Goal: Information Seeking & Learning: Understand process/instructions

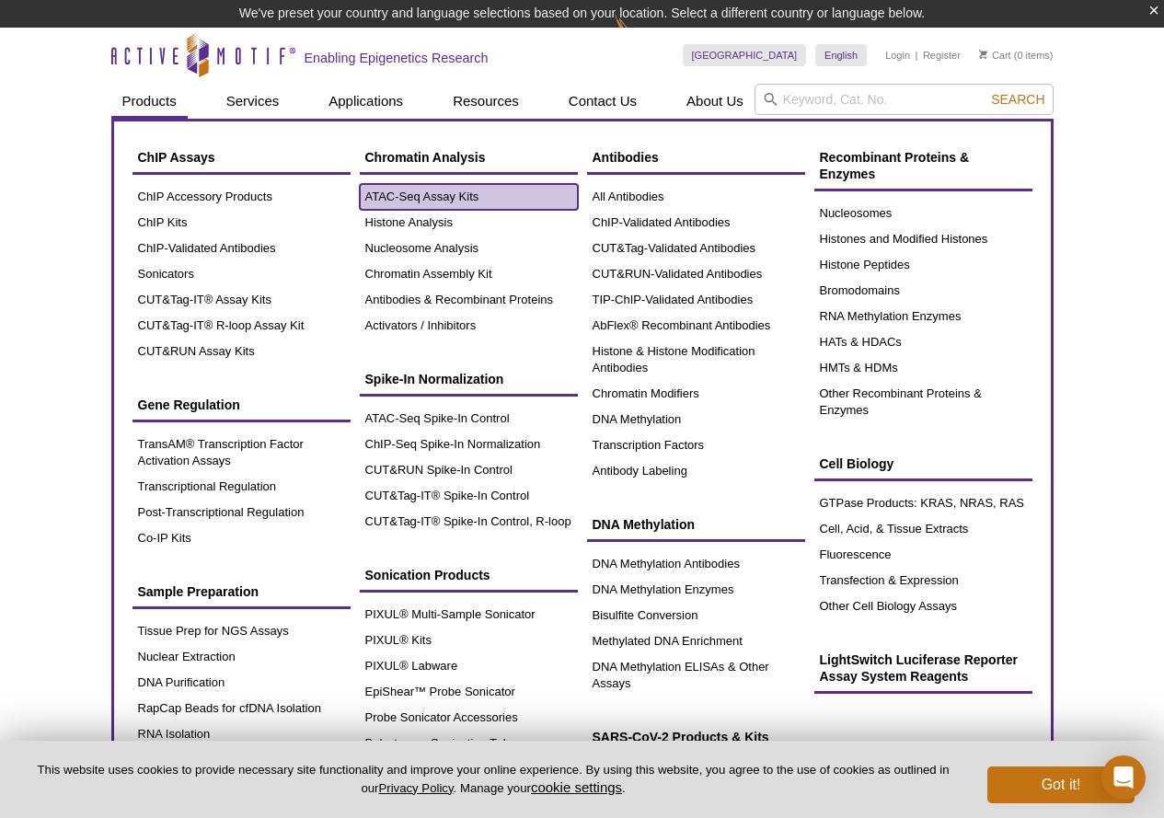
click at [430, 190] on link "ATAC-Seq Assay Kits" at bounding box center [469, 197] width 218 height 26
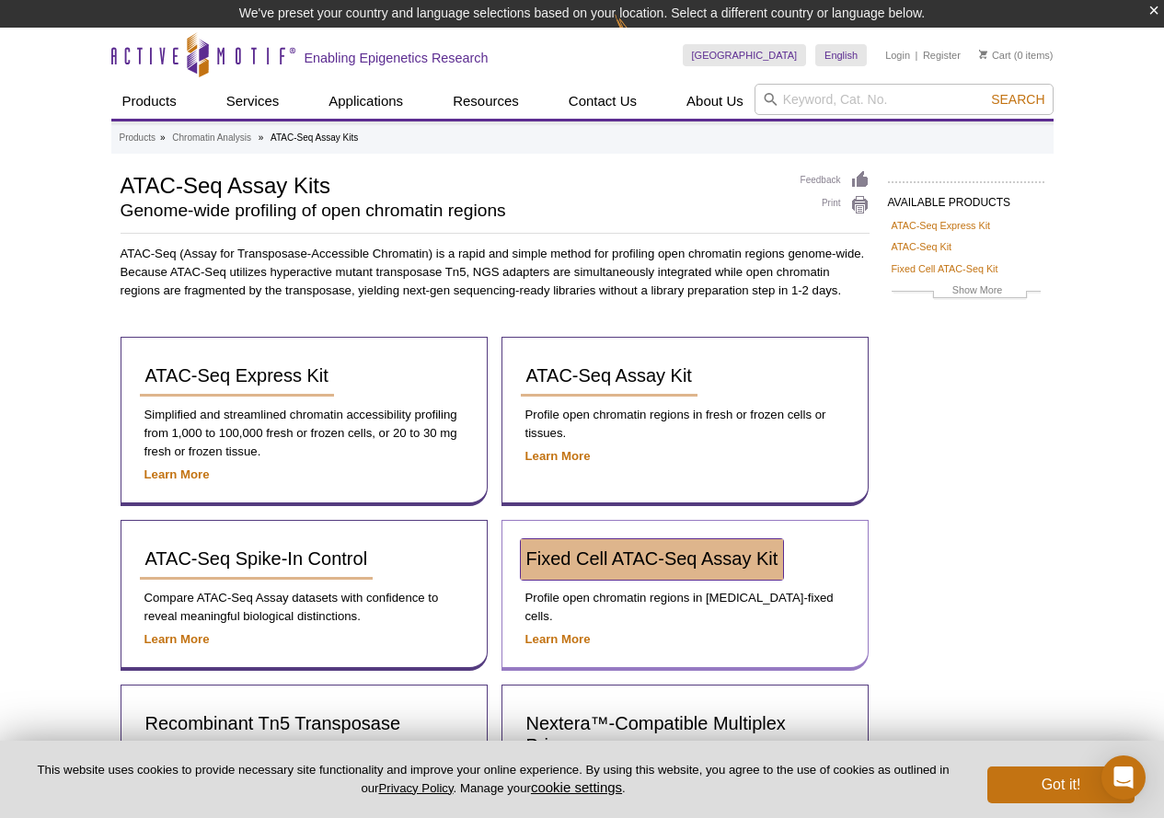
click at [616, 557] on span "Fixed Cell ATAC-Seq Assay Kit" at bounding box center [652, 558] width 252 height 20
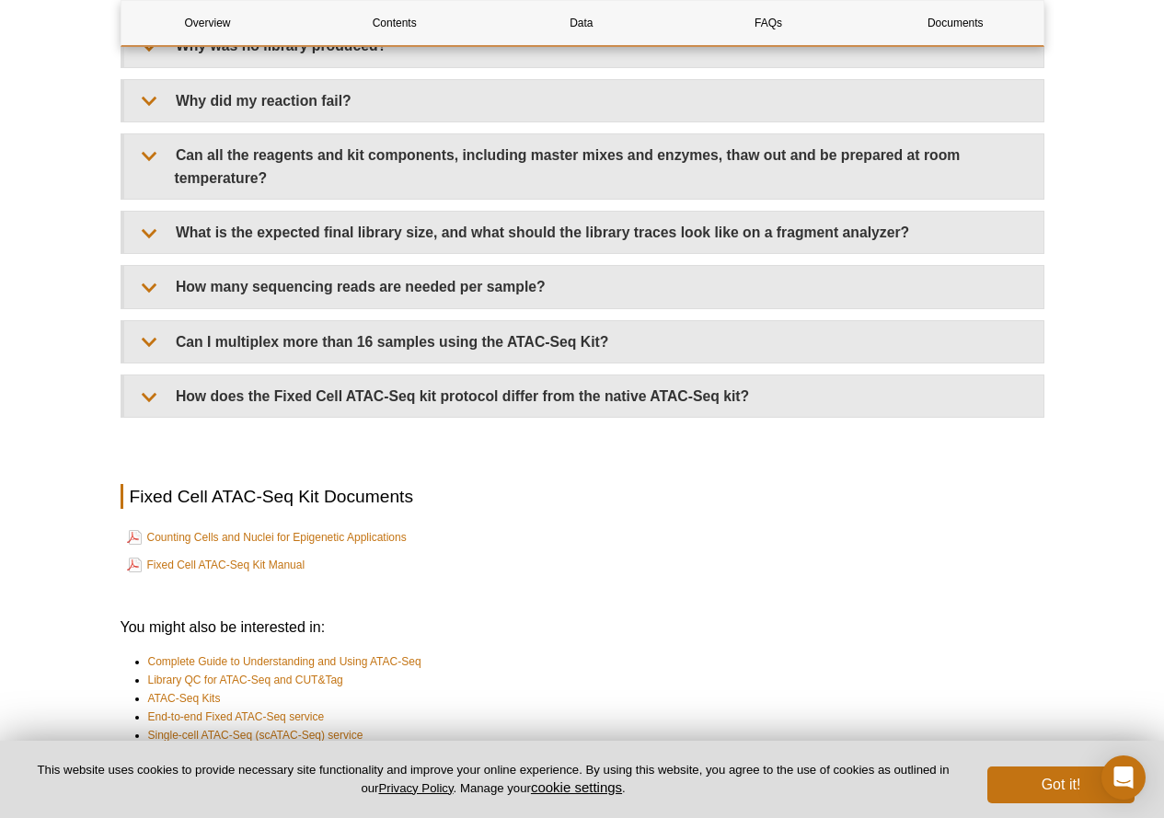
scroll to position [5202, 0]
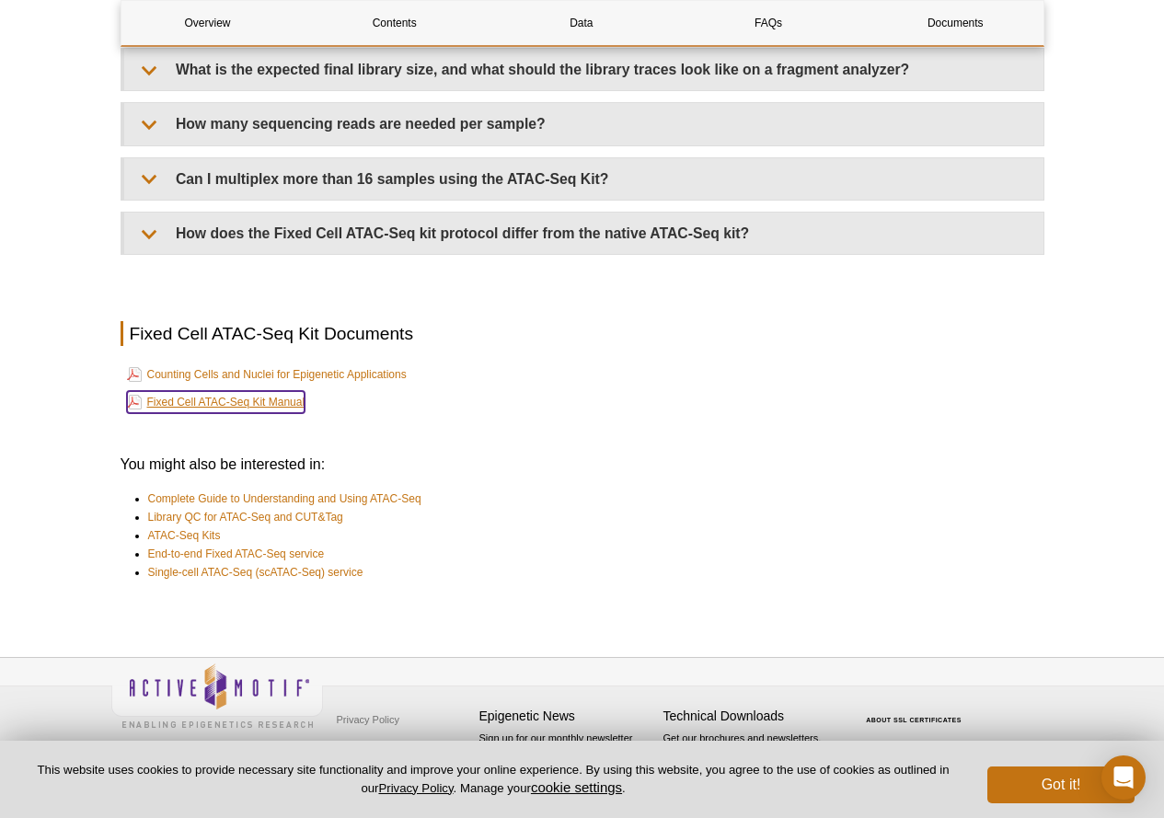
click at [270, 401] on link "Fixed Cell ATAC-Seq Kit Manual" at bounding box center [216, 402] width 178 height 22
